Goal: Communication & Community: Answer question/provide support

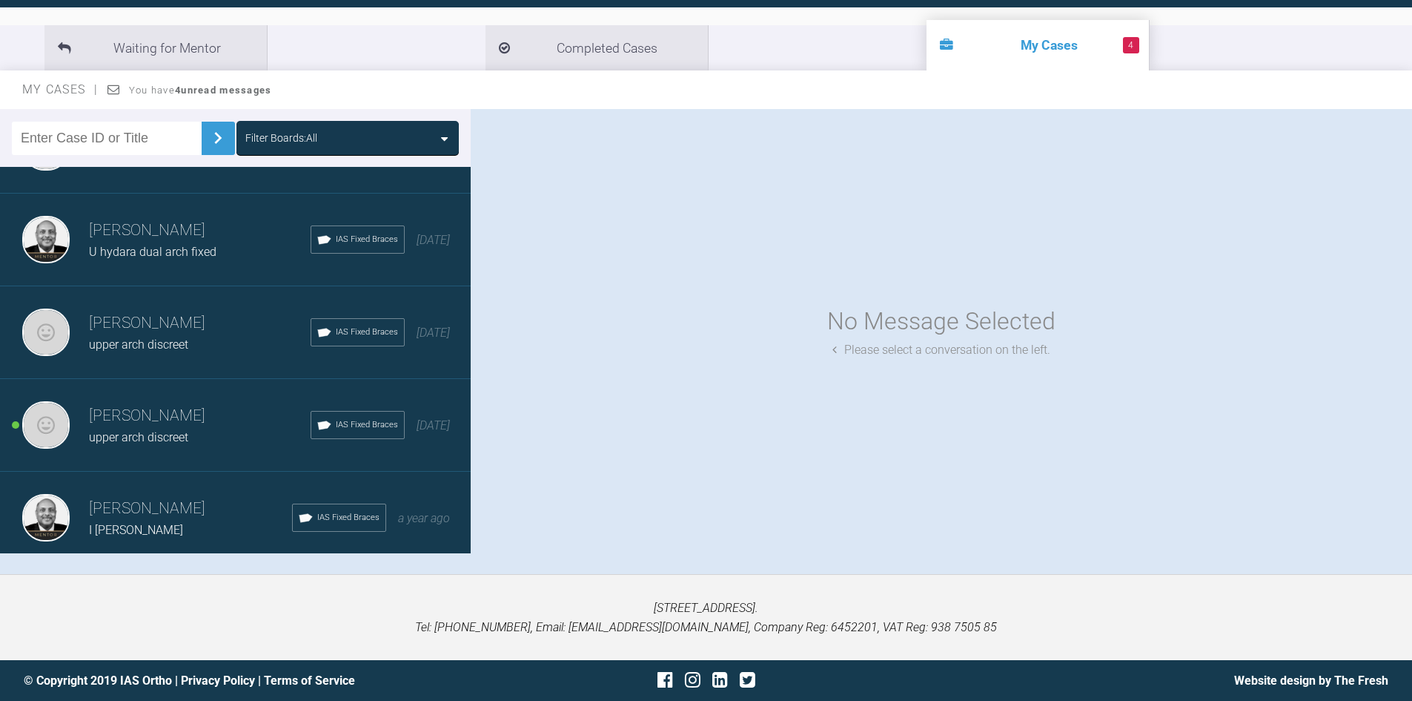
scroll to position [6, 0]
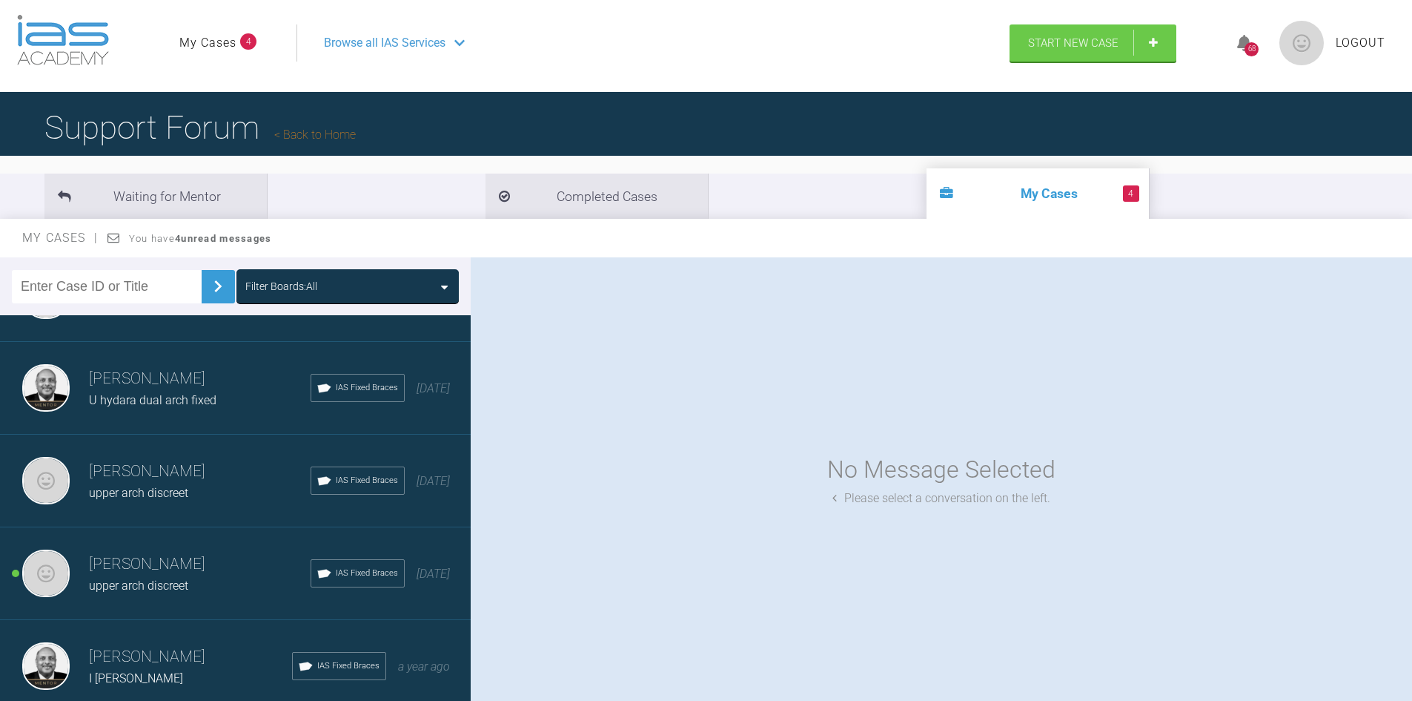
click at [148, 578] on span "upper arch discreet" at bounding box center [138, 585] width 99 height 14
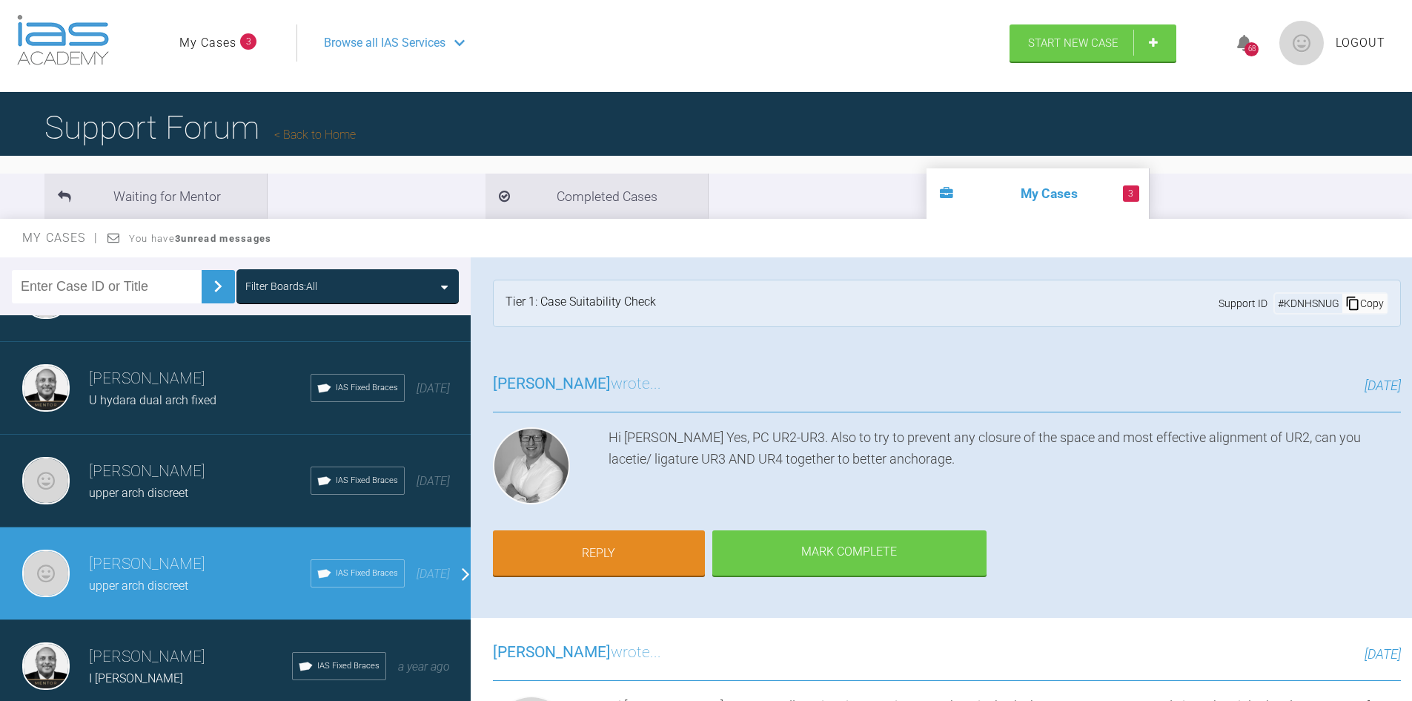
click at [142, 486] on span "upper arch discreet" at bounding box center [138, 493] width 99 height 14
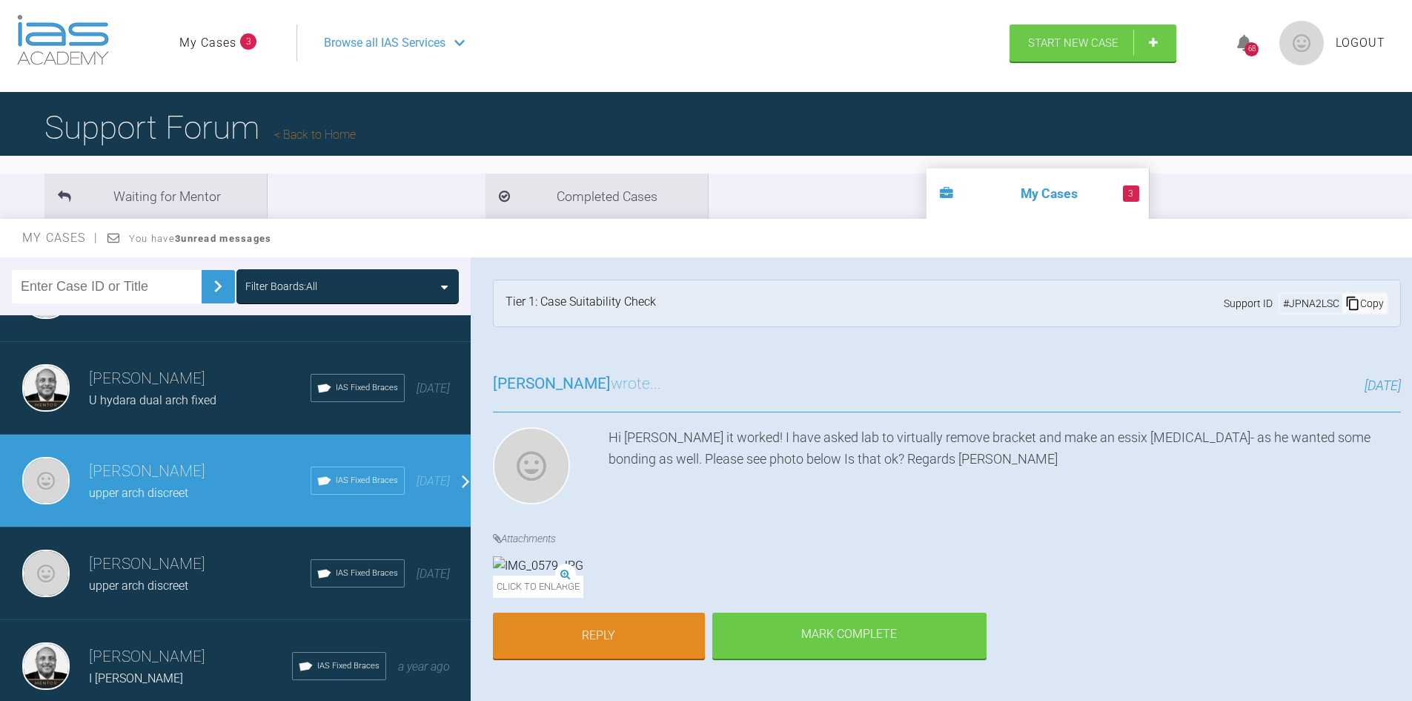
click at [583, 571] on div "Click to enlarge" at bounding box center [538, 577] width 90 height 42
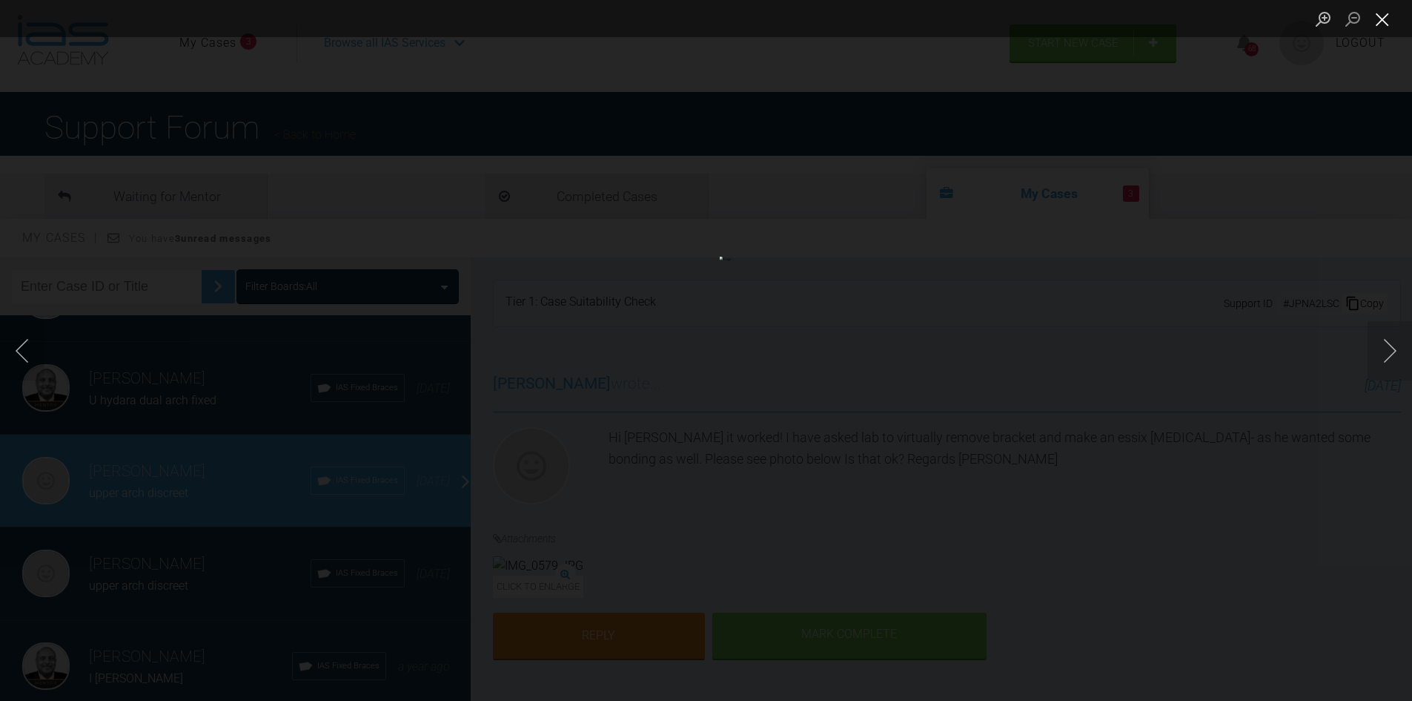
click at [1380, 23] on button "Close lightbox" at bounding box center [1383, 19] width 30 height 26
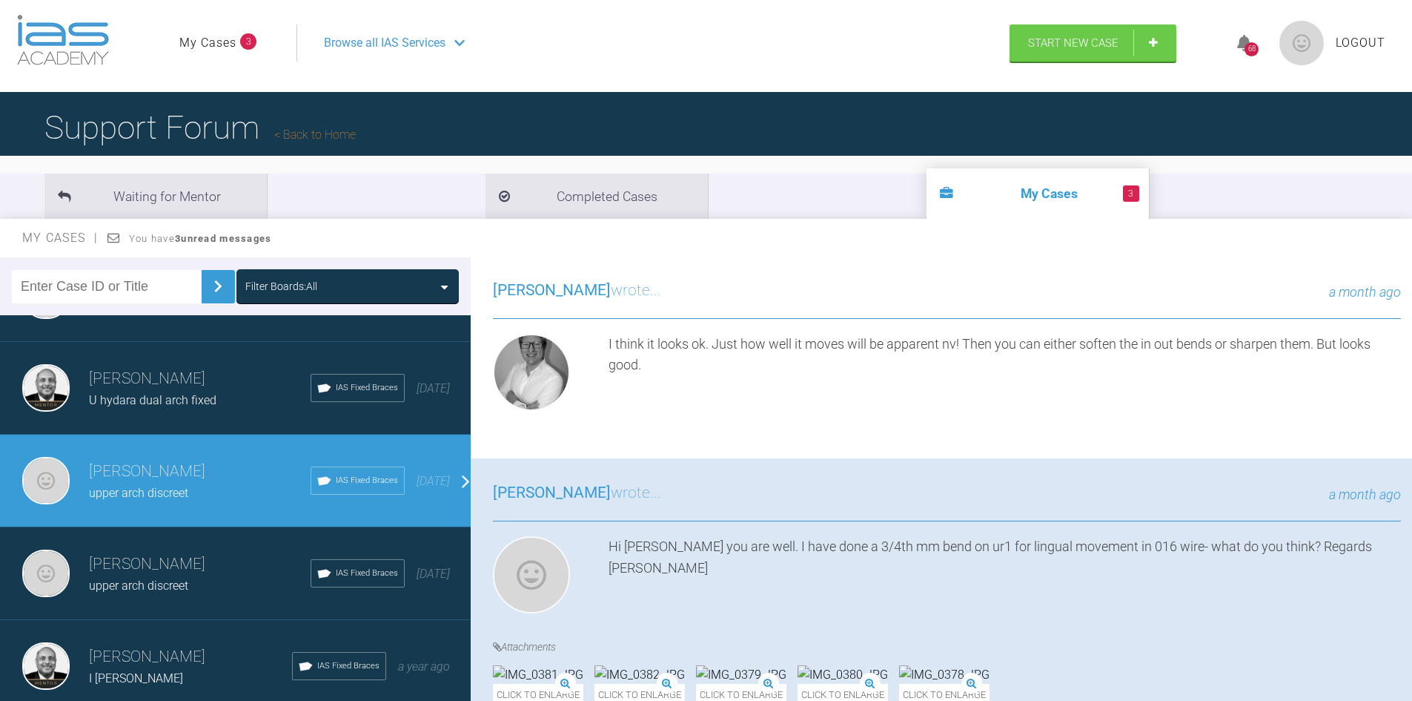
scroll to position [741, 0]
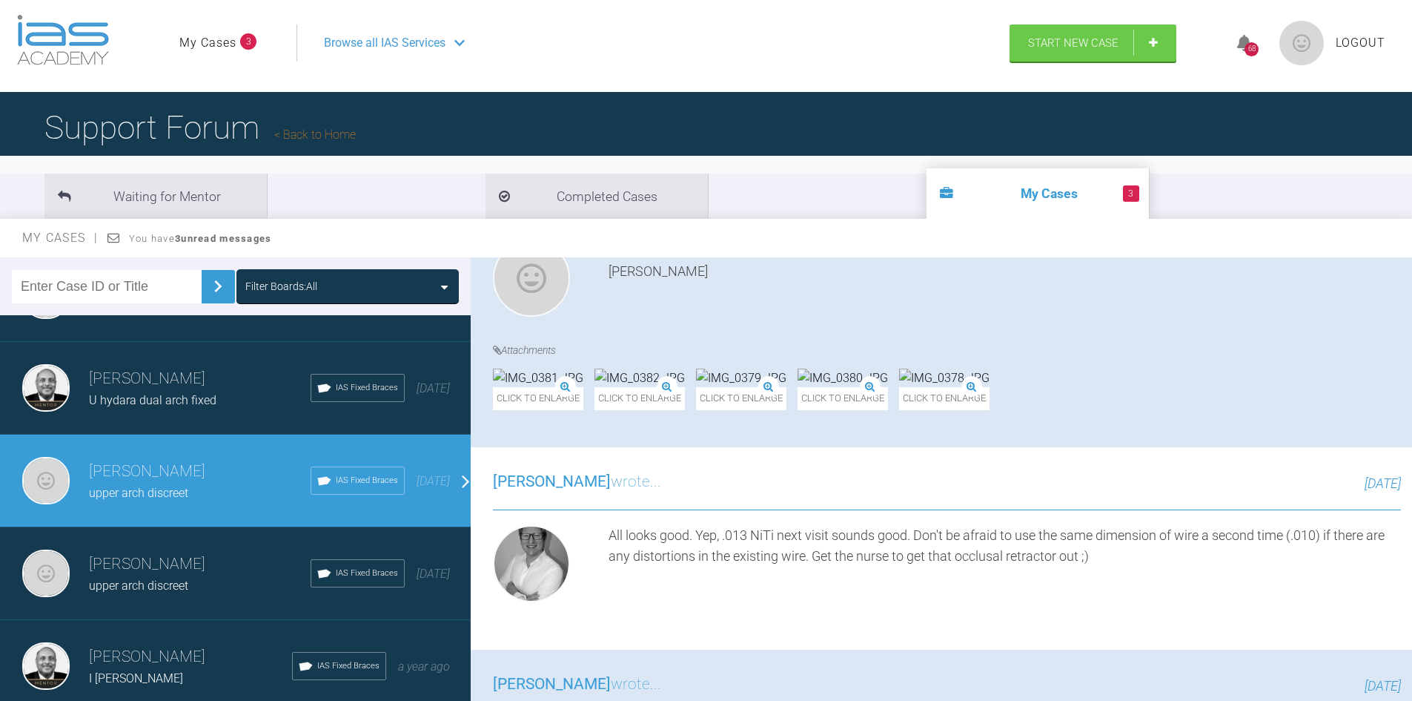
click at [583, 410] on div "Click to enlarge" at bounding box center [538, 389] width 90 height 42
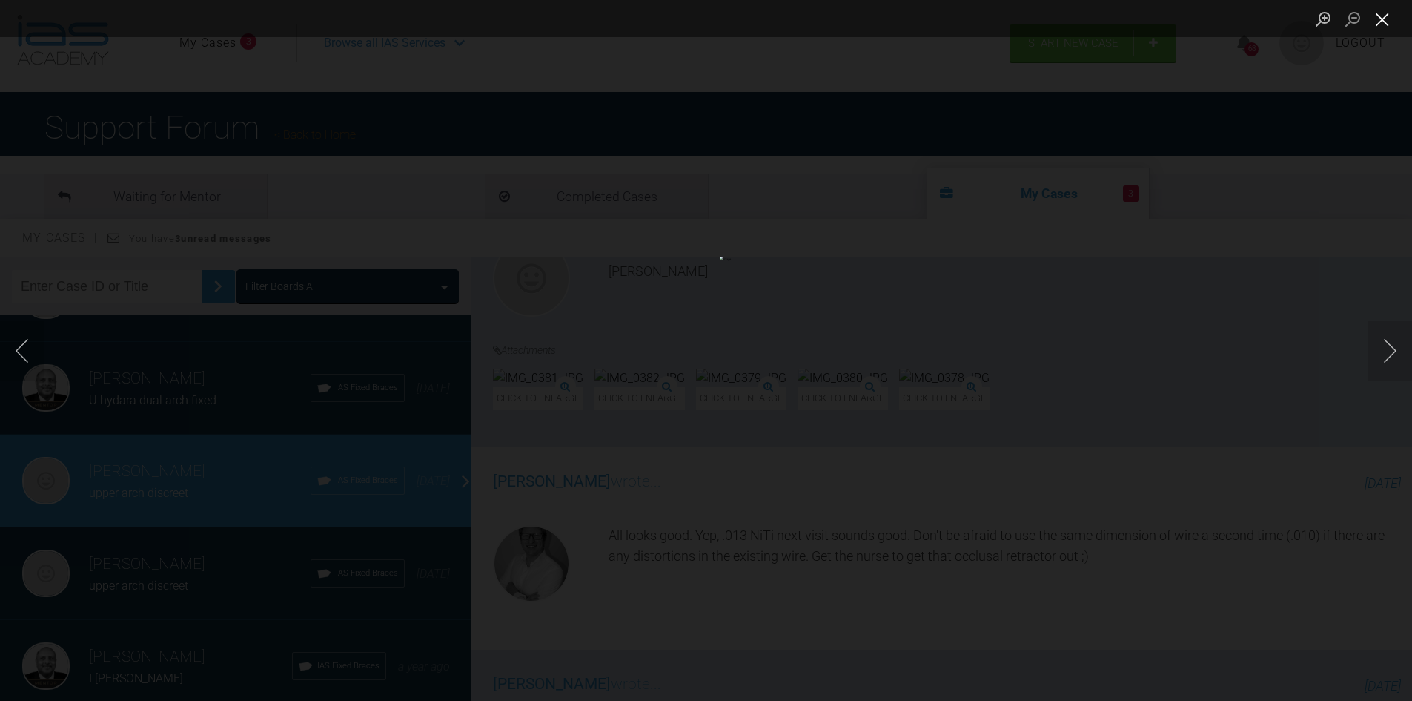
click at [1372, 23] on button "Close lightbox" at bounding box center [1383, 19] width 30 height 26
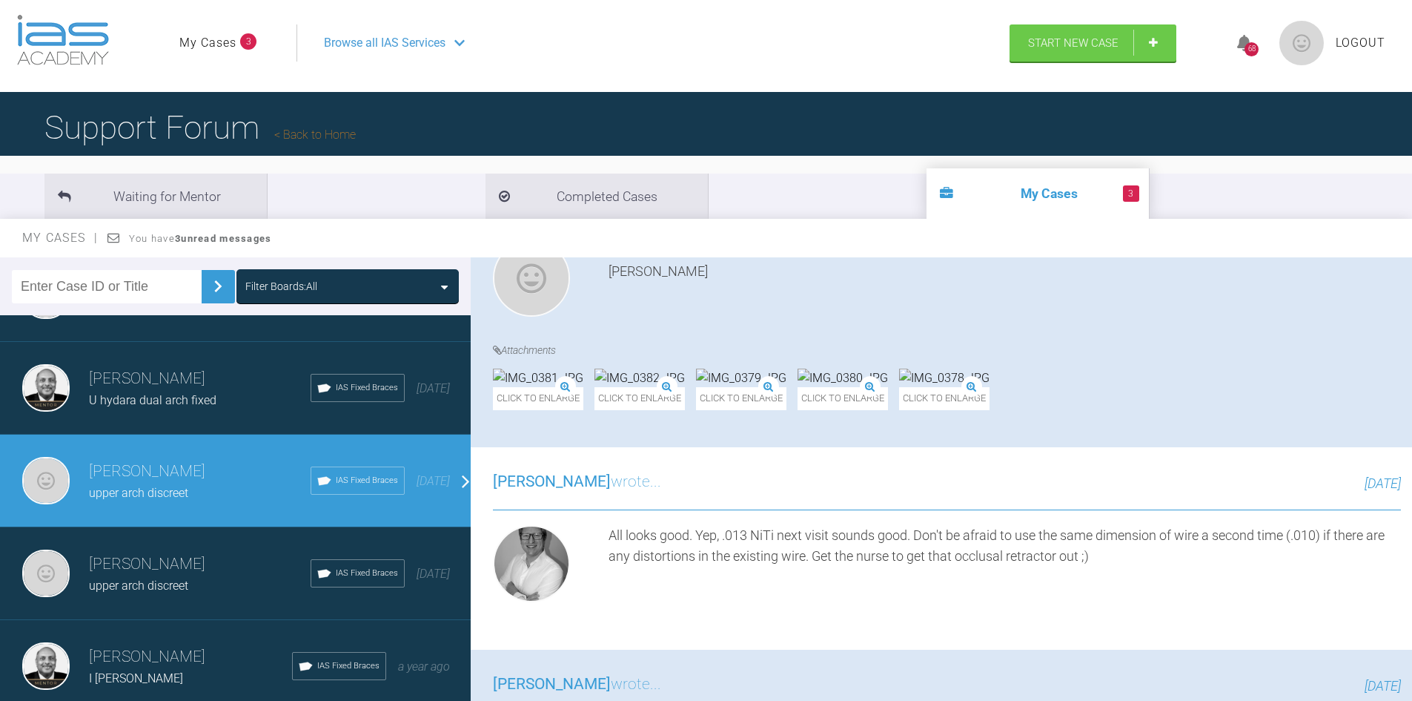
click at [787, 388] on img at bounding box center [741, 377] width 90 height 19
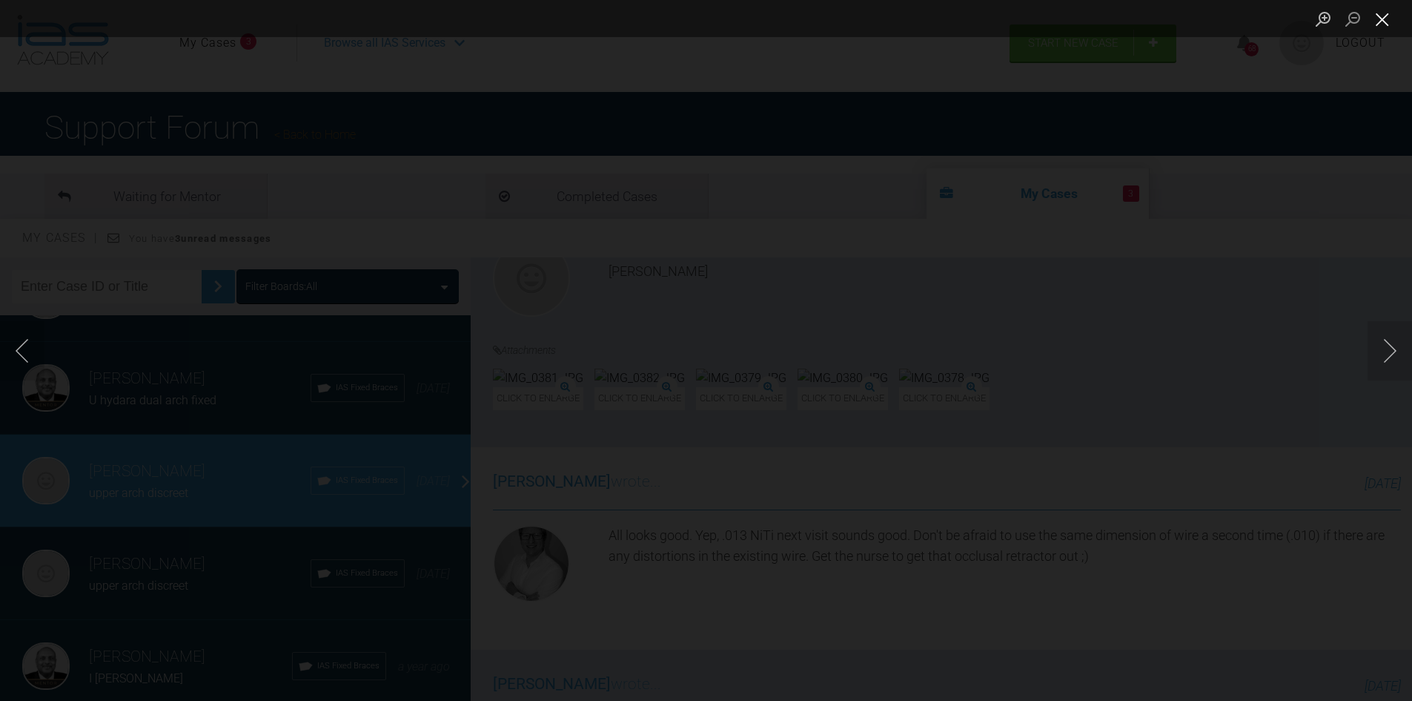
click at [1383, 21] on button "Close lightbox" at bounding box center [1383, 19] width 30 height 26
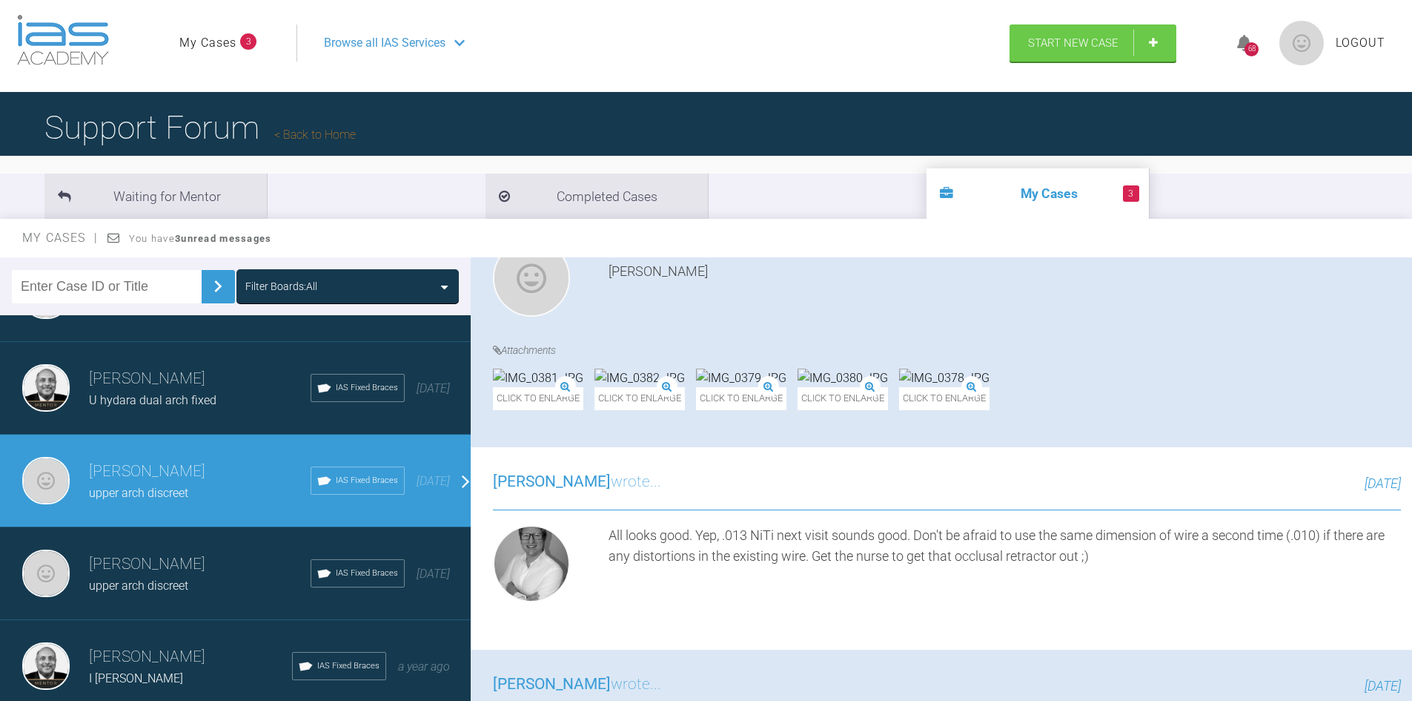
click at [220, 39] on link "My Cases" at bounding box center [207, 42] width 57 height 19
click at [166, 393] on span "U hydara dual arch fixed" at bounding box center [153, 400] width 128 height 14
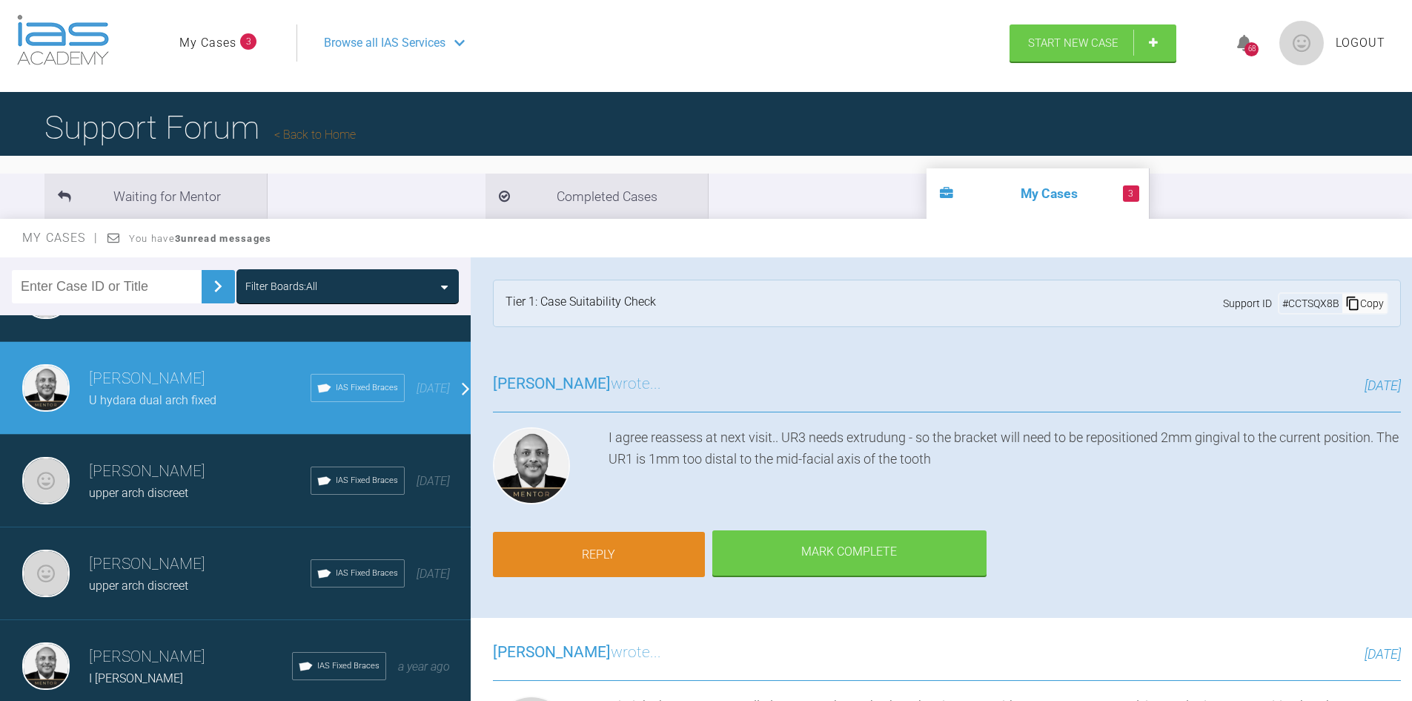
click at [584, 549] on link "Reply" at bounding box center [599, 555] width 212 height 46
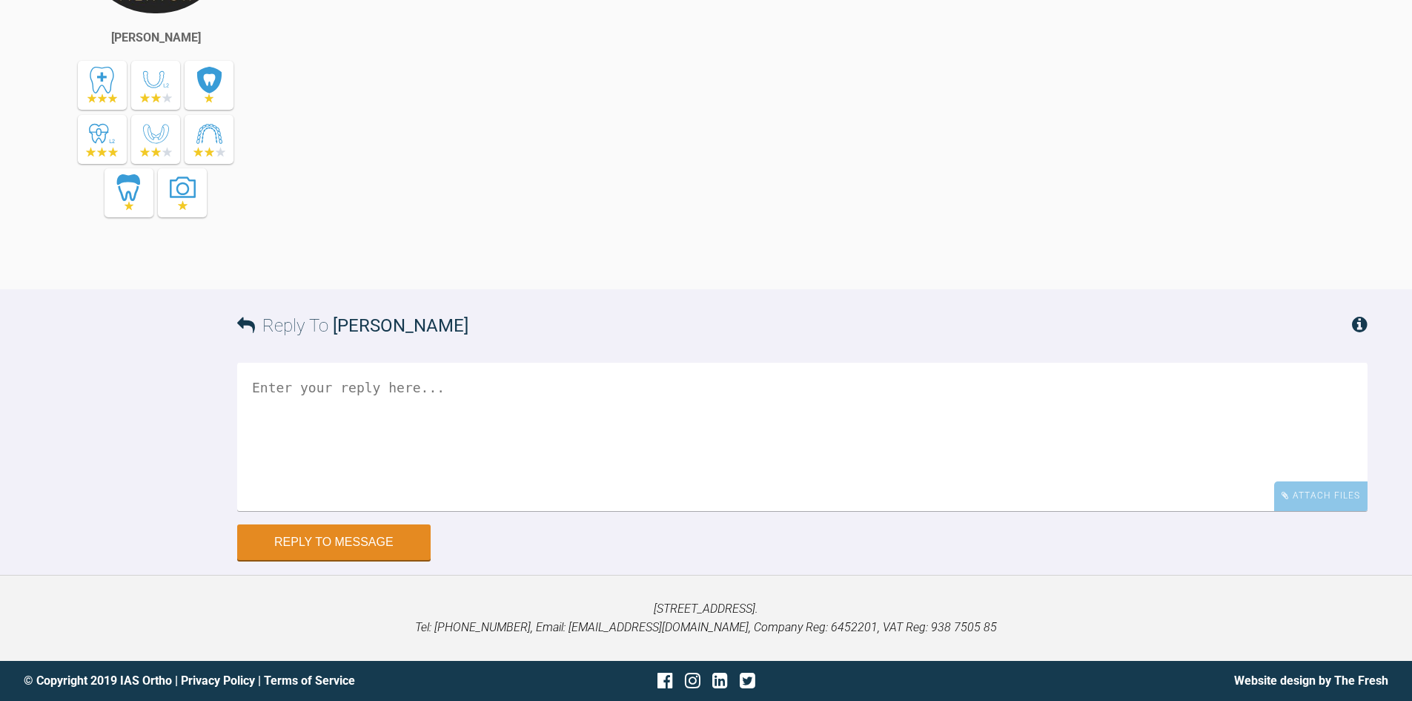
scroll to position [8987, 0]
click at [585, 385] on textarea at bounding box center [802, 437] width 1131 height 148
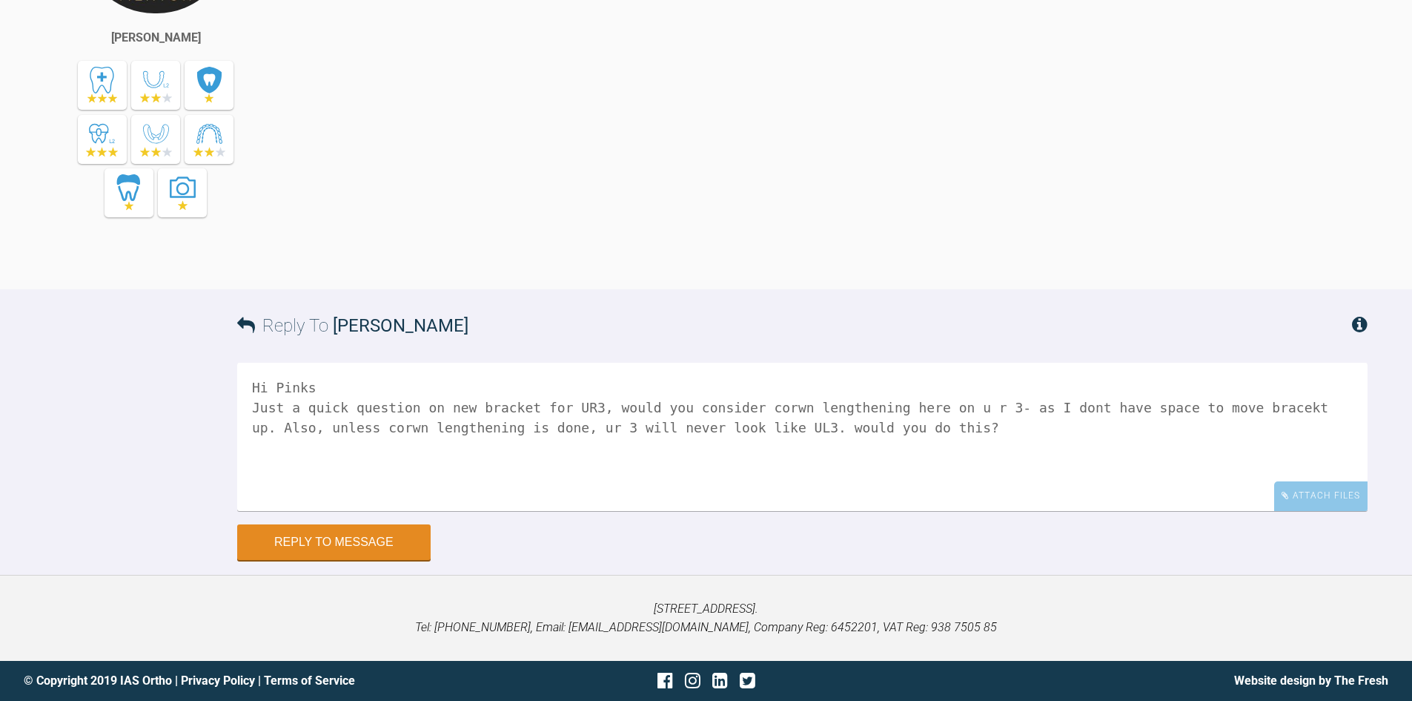
click at [771, 407] on textarea "Hi Pinks Just a quick question on new bracket for UR3, would you consider corwn…" at bounding box center [802, 437] width 1131 height 148
click at [877, 425] on textarea "Hi Pinks Just a quick question on new bracket for UR3, would you consider [MEDI…" at bounding box center [802, 437] width 1131 height 148
type textarea "Hi Pinks Just a quick question on new bracket for UR3, would you consider [MEDI…"
click at [311, 542] on button "Reply to Message" at bounding box center [333, 544] width 193 height 36
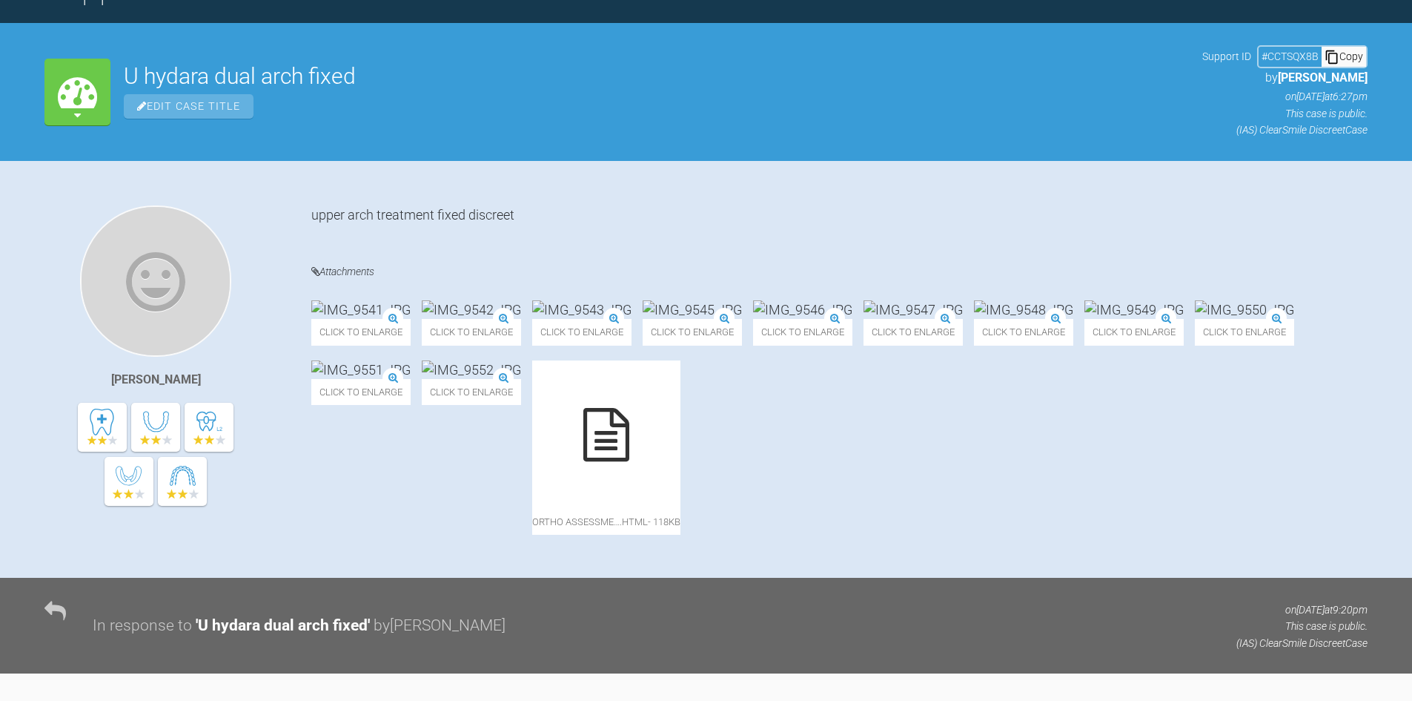
scroll to position [0, 0]
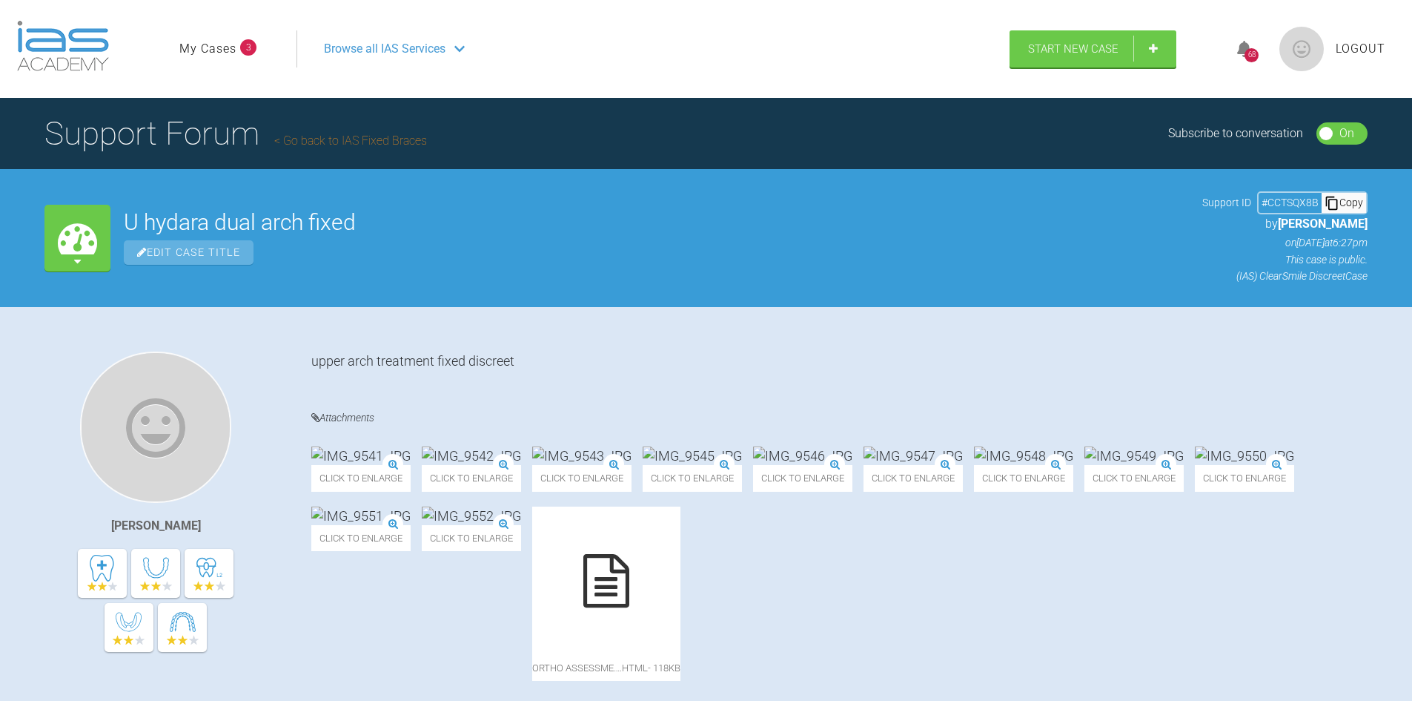
click at [411, 446] on div "Click to enlarge" at bounding box center [360, 468] width 99 height 44
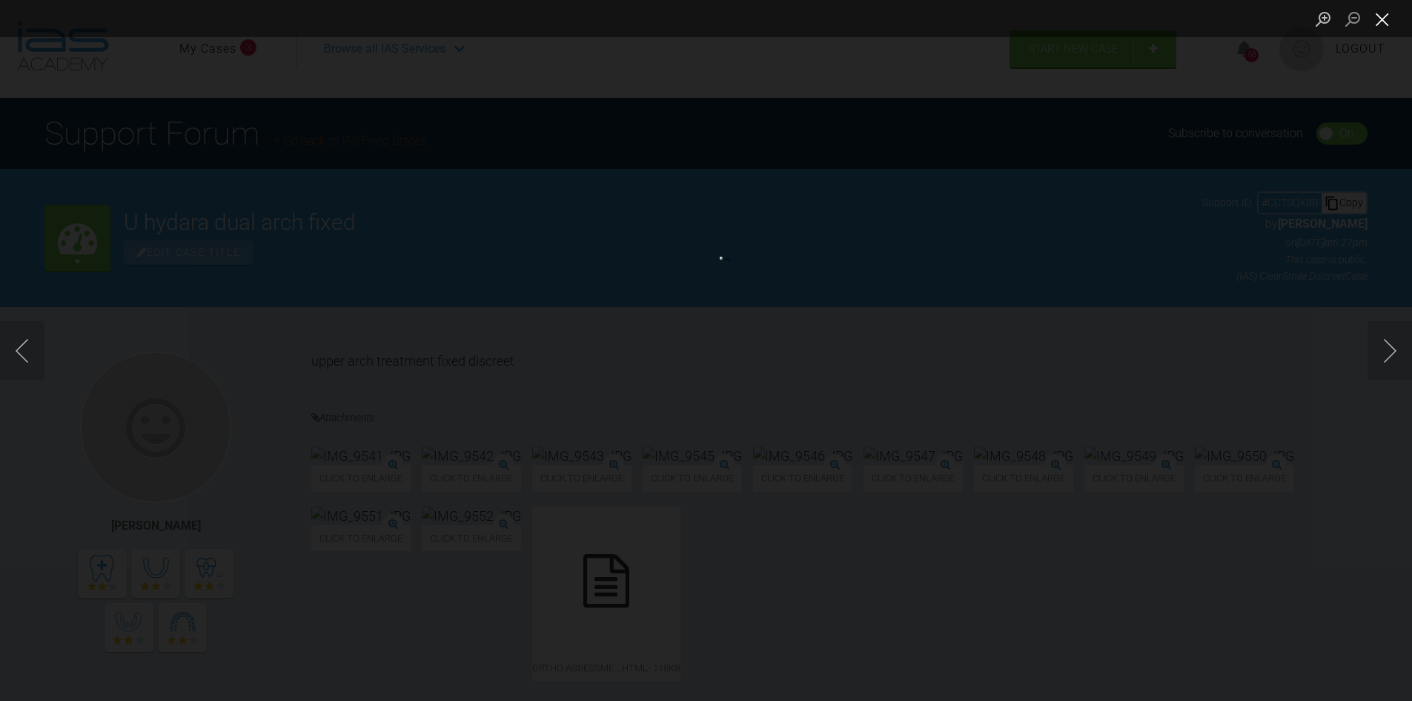
click at [1376, 24] on button "Close lightbox" at bounding box center [1383, 19] width 30 height 26
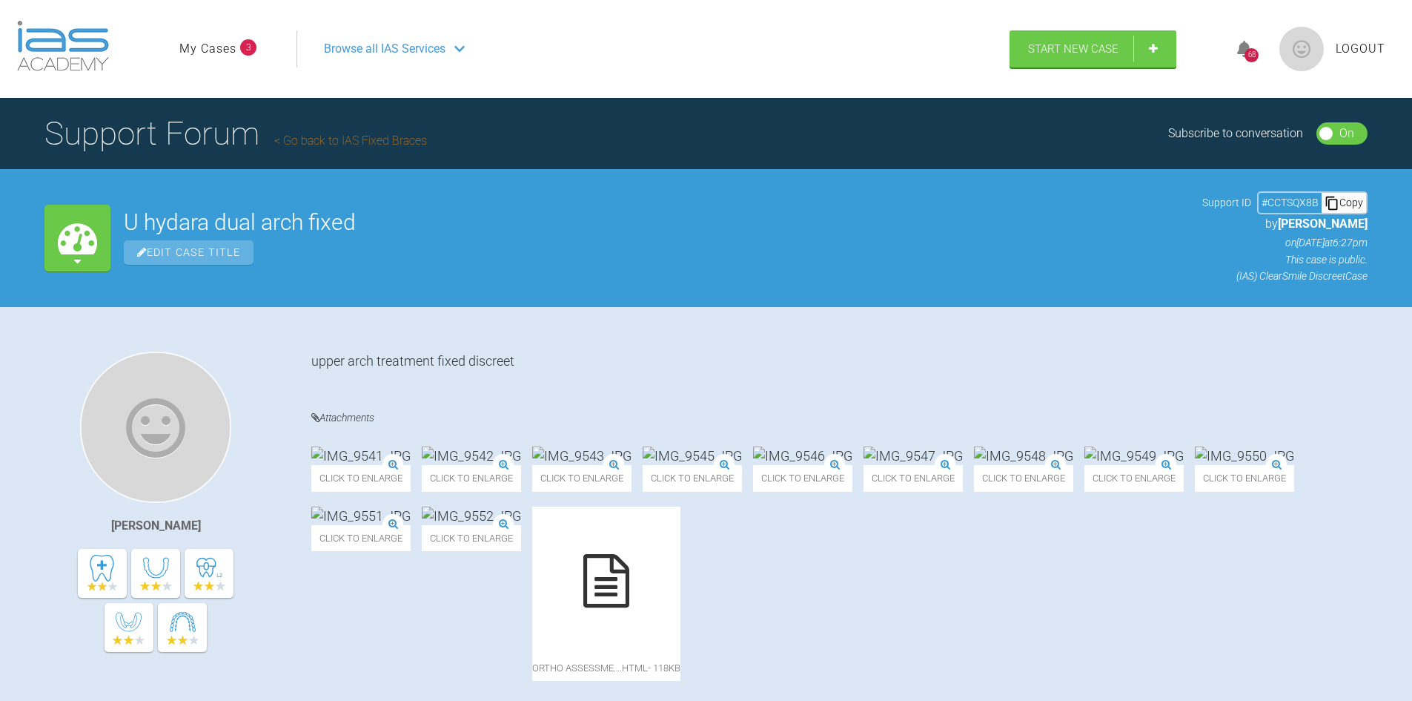
click at [1085, 491] on div "Click to enlarge" at bounding box center [1134, 468] width 99 height 44
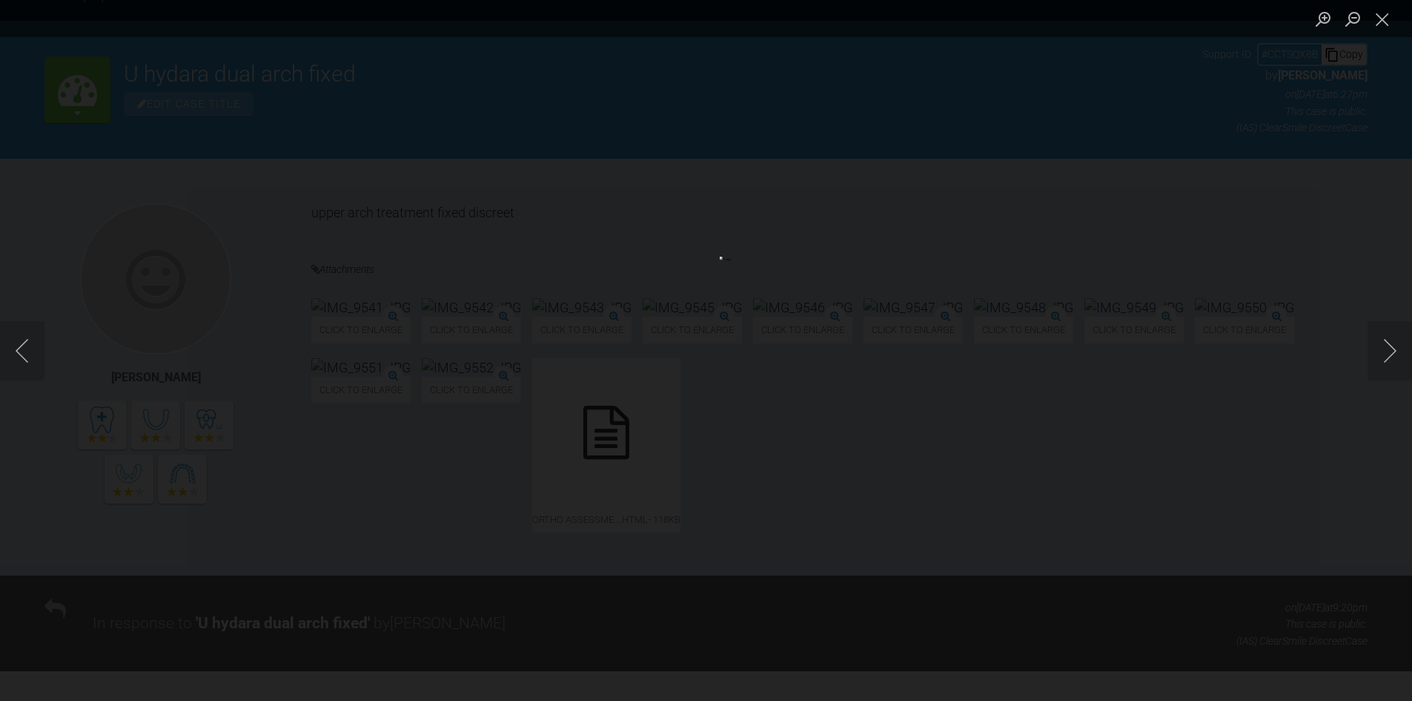
scroll to position [297, 0]
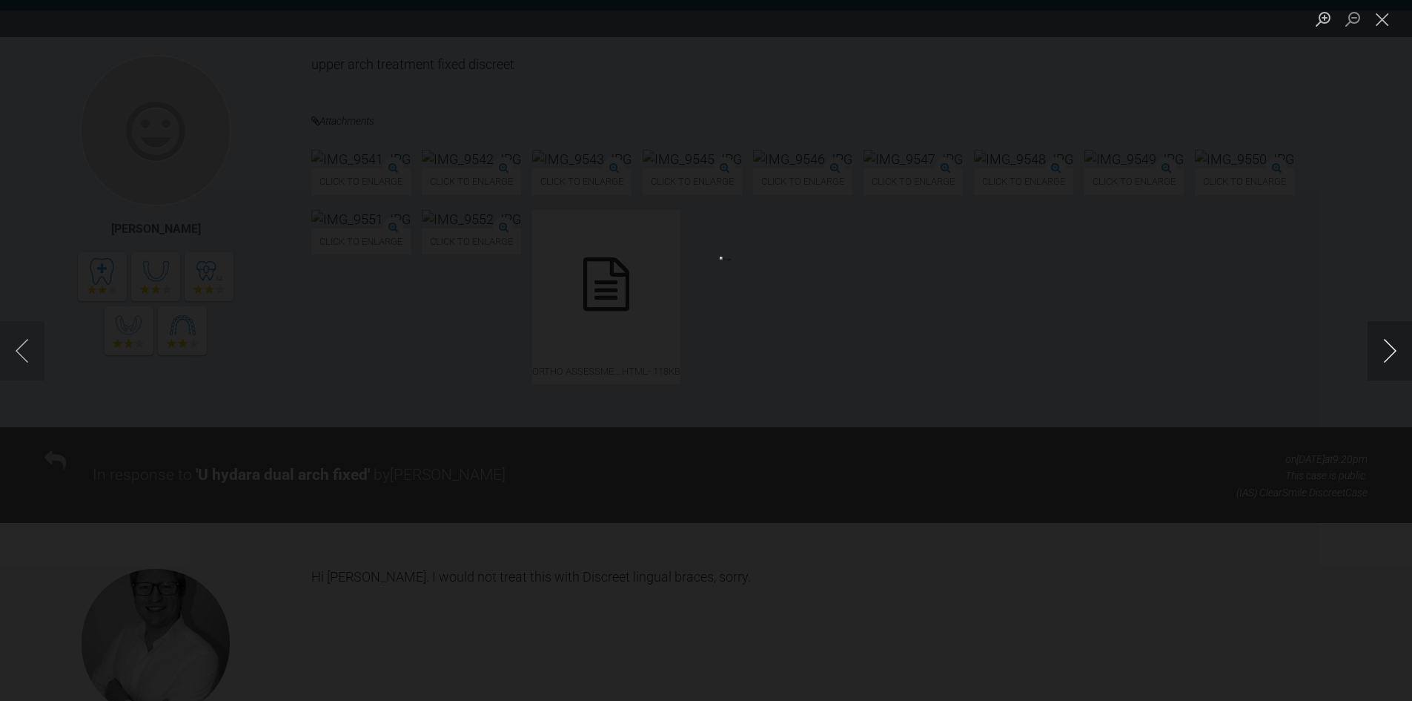
click at [1384, 363] on button "Next image" at bounding box center [1390, 350] width 44 height 59
click at [1389, 350] on button "Next image" at bounding box center [1390, 350] width 44 height 59
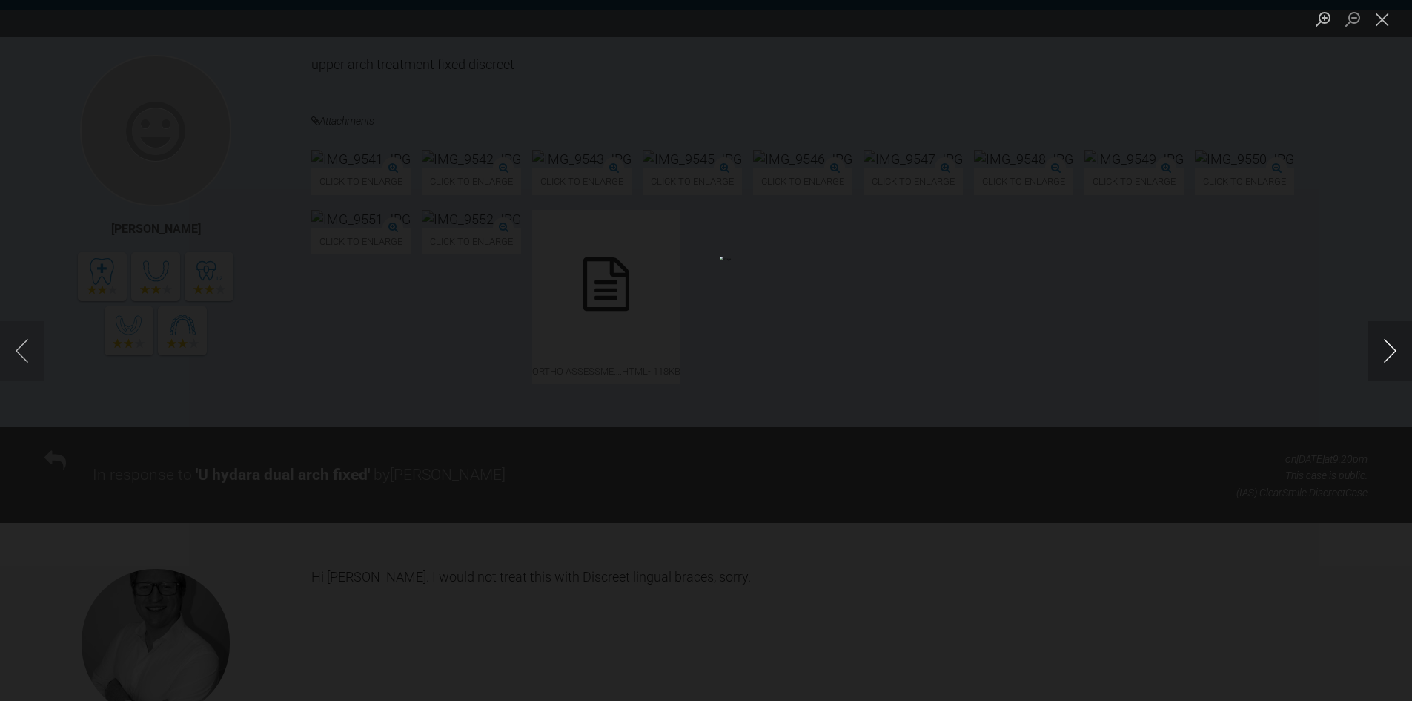
click at [1389, 350] on button "Next image" at bounding box center [1390, 350] width 44 height 59
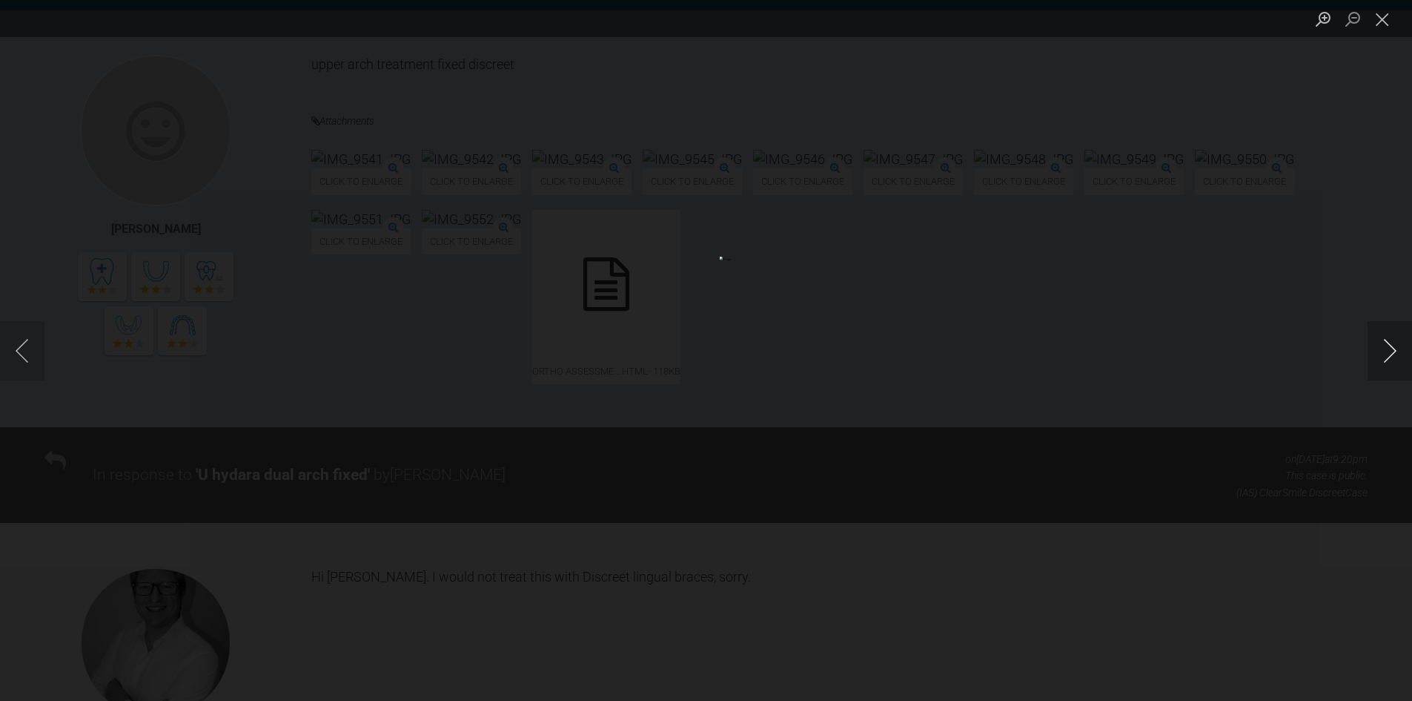
click at [1389, 350] on button "Next image" at bounding box center [1390, 350] width 44 height 59
click at [1386, 24] on button "Close lightbox" at bounding box center [1383, 19] width 30 height 26
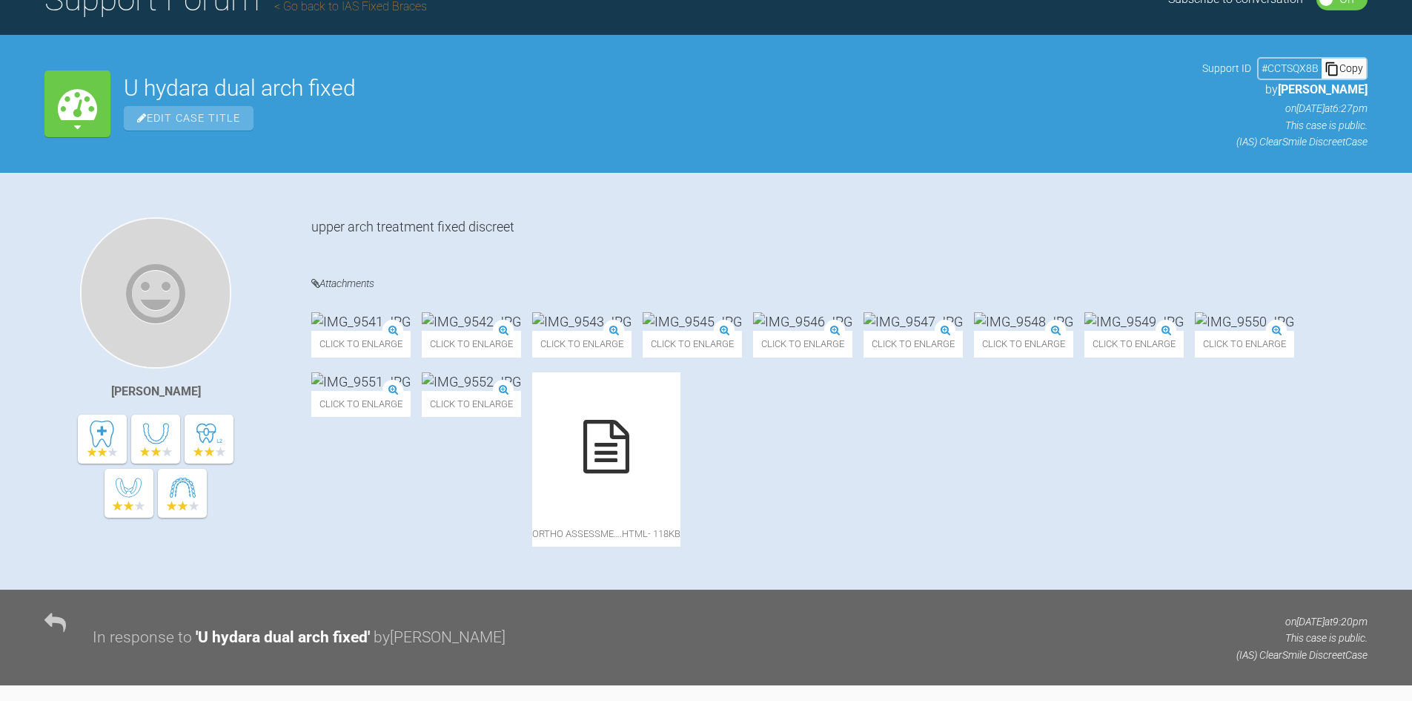
scroll to position [0, 0]
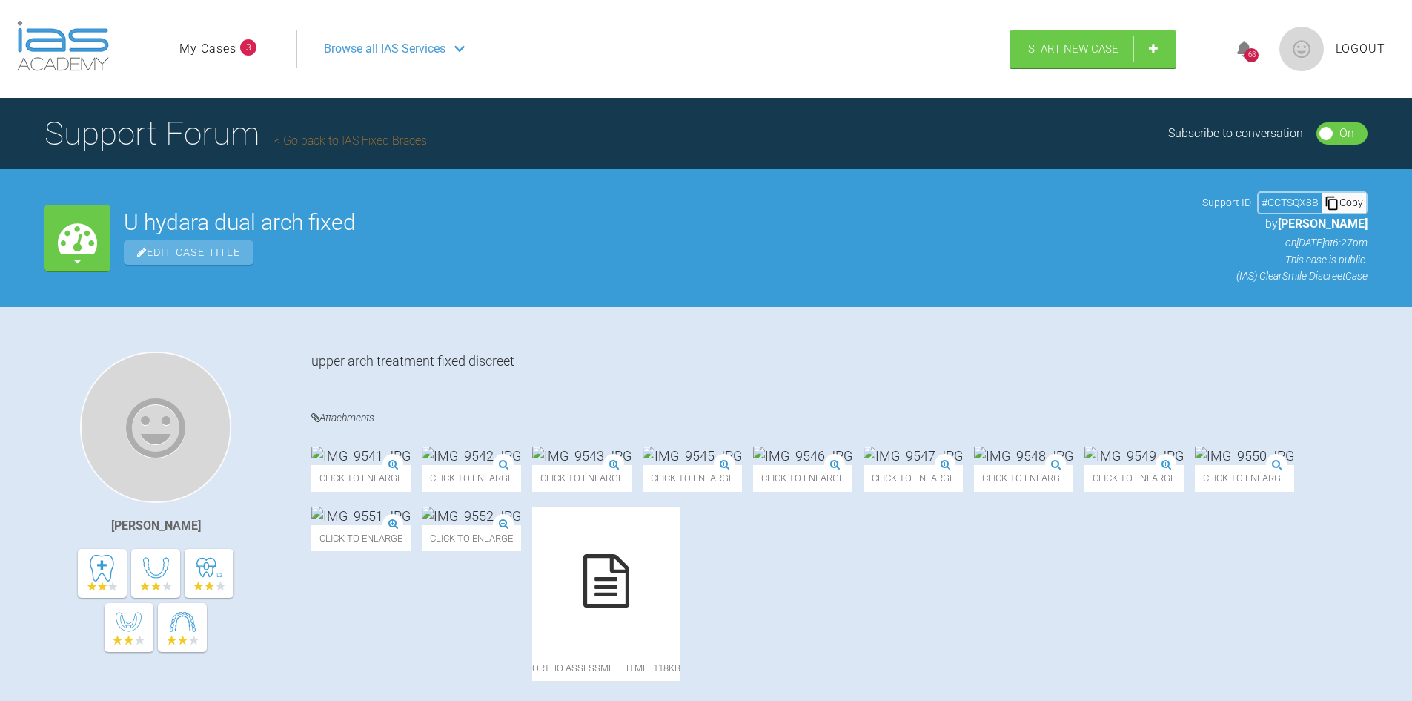
click at [213, 39] on link "My Cases" at bounding box center [207, 48] width 57 height 19
